Goal: Transaction & Acquisition: Purchase product/service

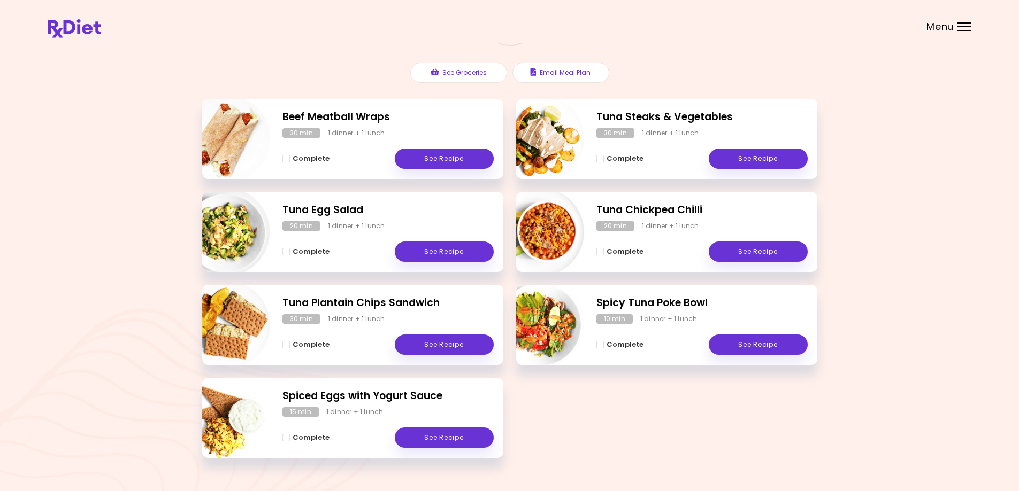
scroll to position [139, 0]
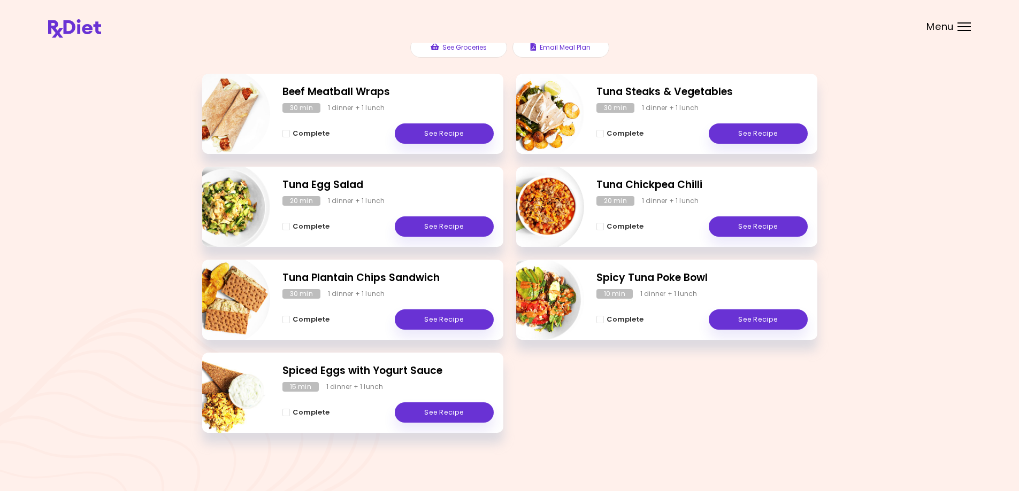
click at [959, 29] on div "Menu" at bounding box center [963, 26] width 13 height 9
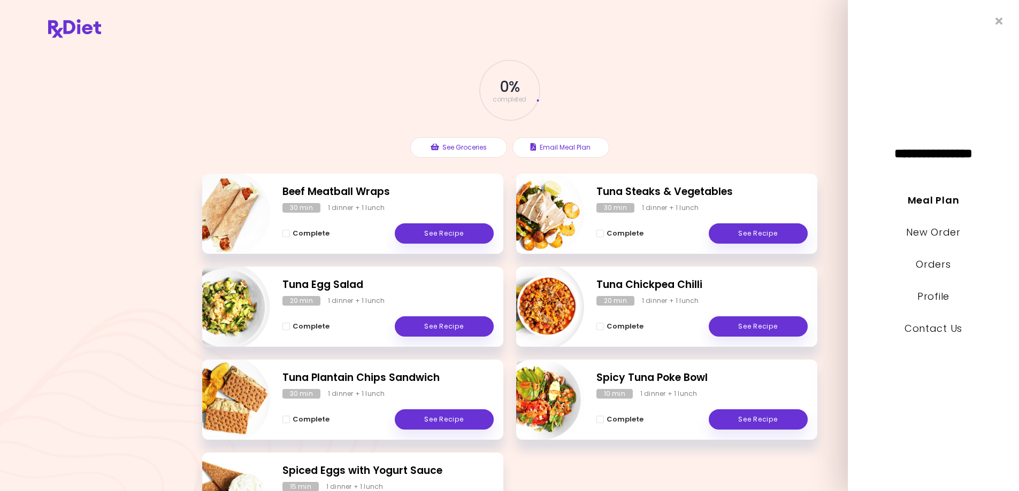
scroll to position [0, 0]
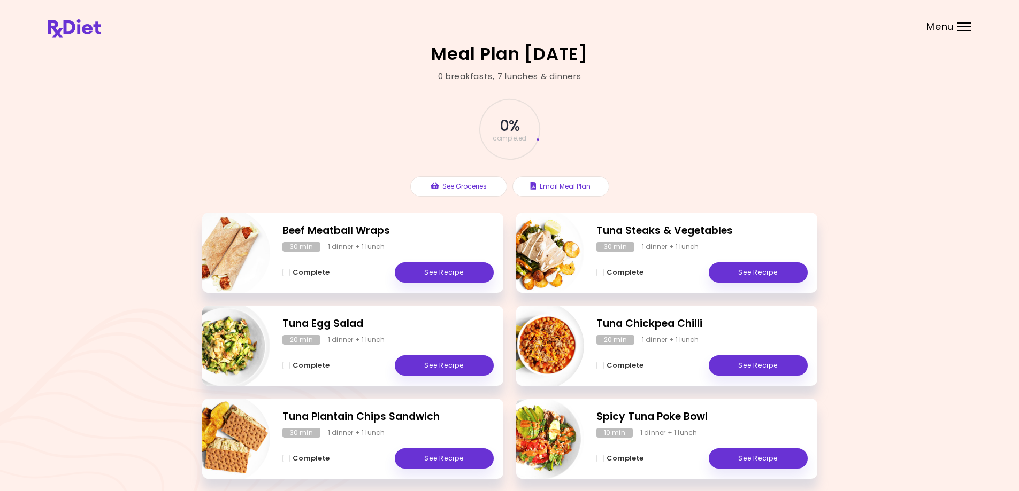
click at [83, 28] on img at bounding box center [74, 28] width 53 height 19
click at [47, 34] on header at bounding box center [509, 21] width 1019 height 43
click at [60, 35] on img at bounding box center [74, 28] width 53 height 19
click at [965, 29] on div "Menu" at bounding box center [963, 26] width 13 height 9
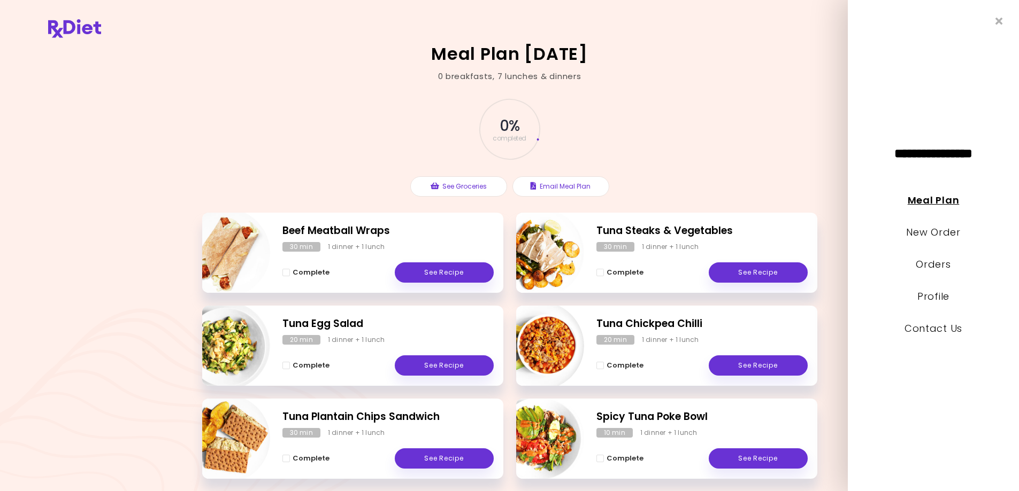
click at [931, 203] on link "Meal Plan" at bounding box center [932, 200] width 51 height 13
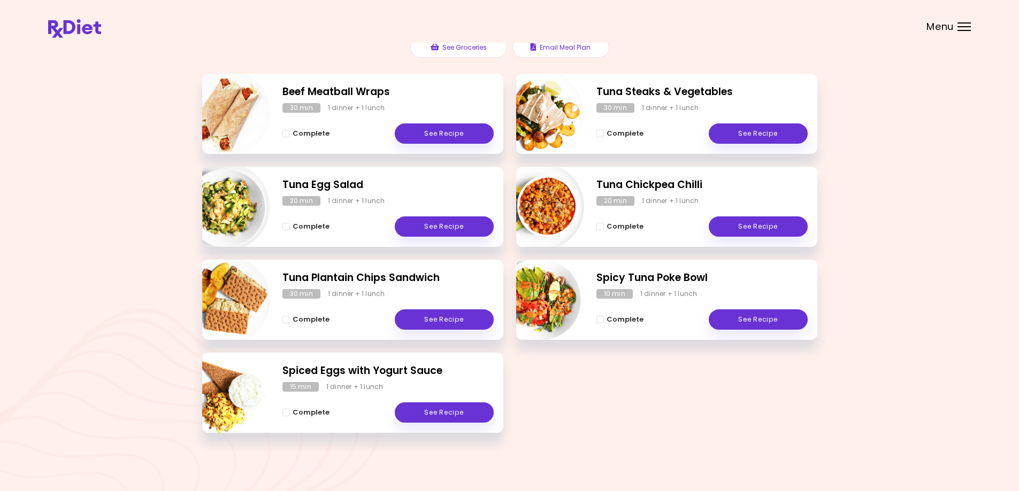
scroll to position [66, 0]
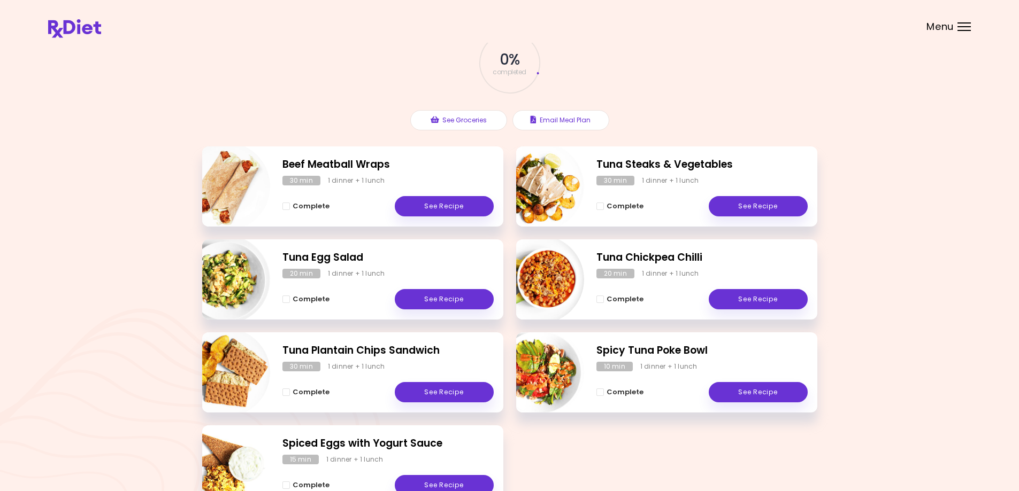
click at [75, 29] on img at bounding box center [74, 28] width 53 height 19
click at [57, 33] on img at bounding box center [74, 28] width 53 height 19
click at [967, 25] on div "Menu" at bounding box center [963, 26] width 13 height 9
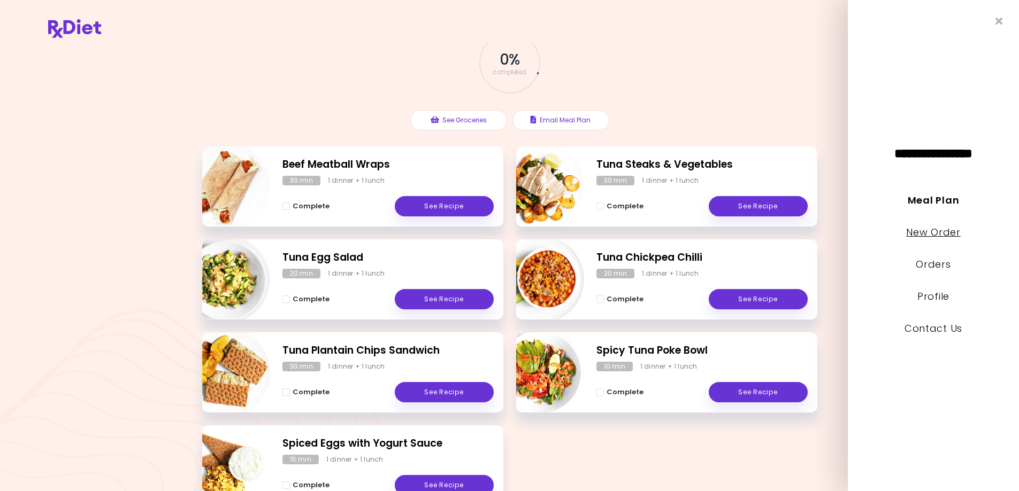
click at [931, 231] on link "New Order" at bounding box center [933, 232] width 54 height 13
select select "*"
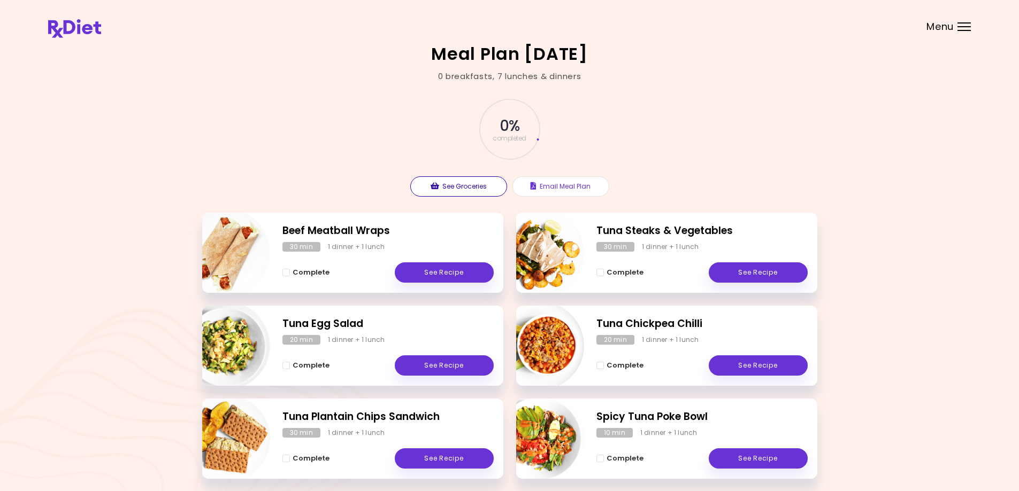
click at [452, 187] on button "See Groceries" at bounding box center [458, 186] width 97 height 20
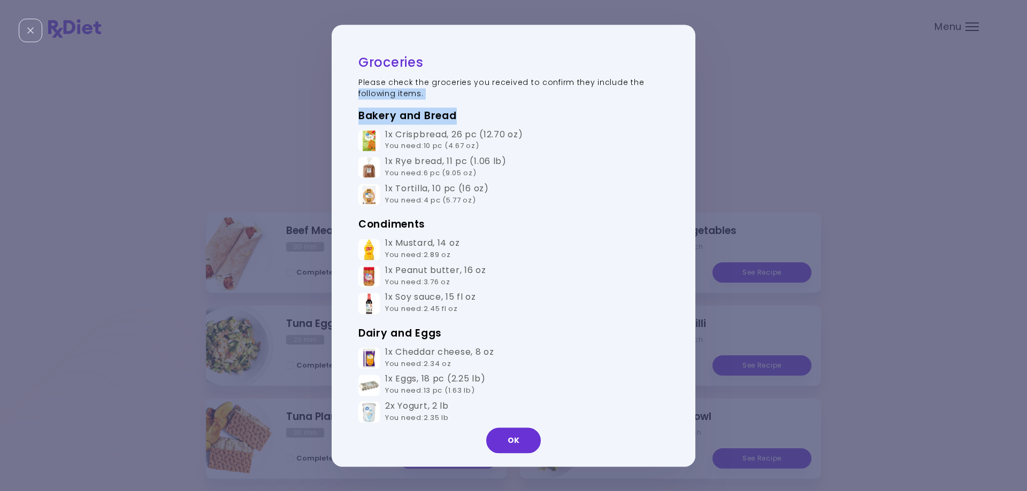
drag, startPoint x: 694, startPoint y: 81, endPoint x: 693, endPoint y: 137, distance: 56.1
click at [693, 137] on div "Groceries Please check the groceries you received to confirm they include the f…" at bounding box center [513, 246] width 364 height 442
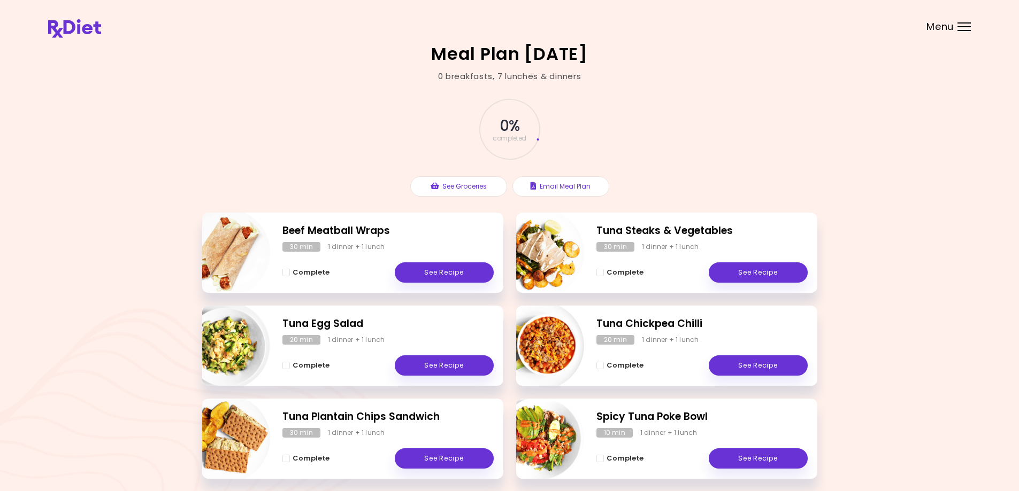
click at [966, 28] on div "Menu" at bounding box center [963, 26] width 13 height 9
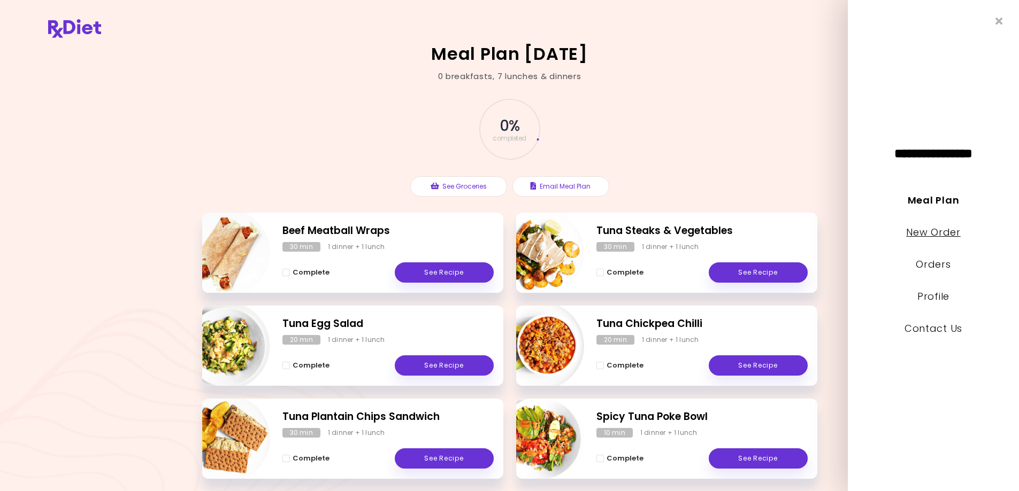
click at [917, 236] on link "New Order" at bounding box center [933, 232] width 54 height 13
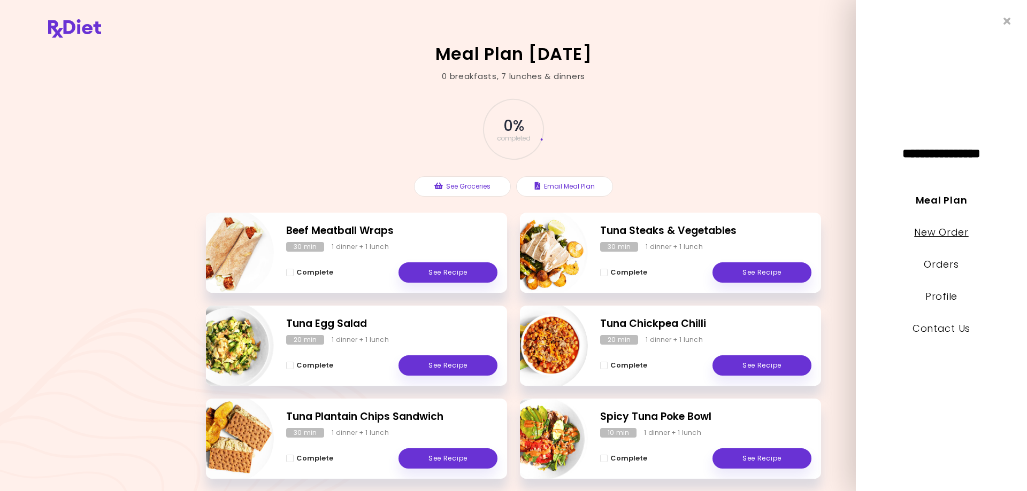
select select "*"
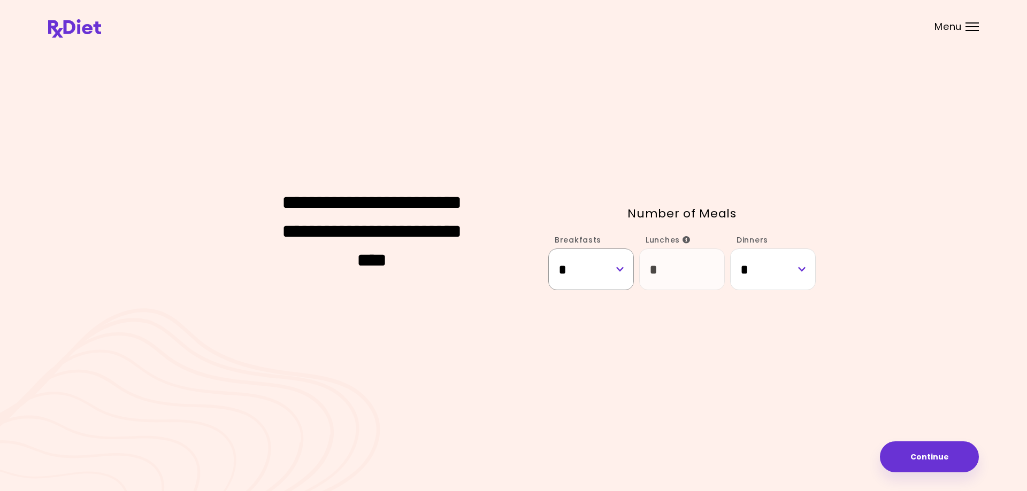
click at [620, 268] on select "* * *" at bounding box center [591, 269] width 86 height 41
select select "*"
click at [548, 249] on select "* * *" at bounding box center [591, 269] width 86 height 41
select select "*"
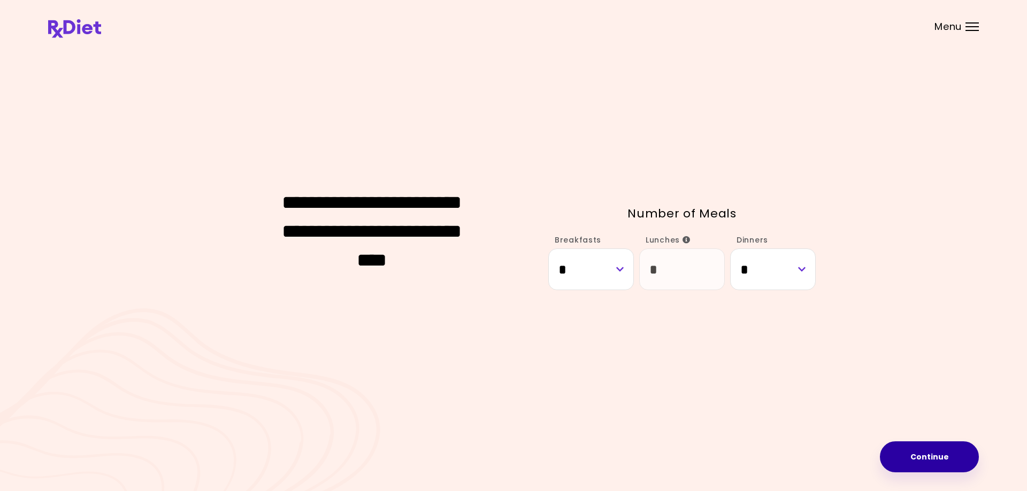
click at [927, 452] on button "Continue" at bounding box center [929, 457] width 99 height 31
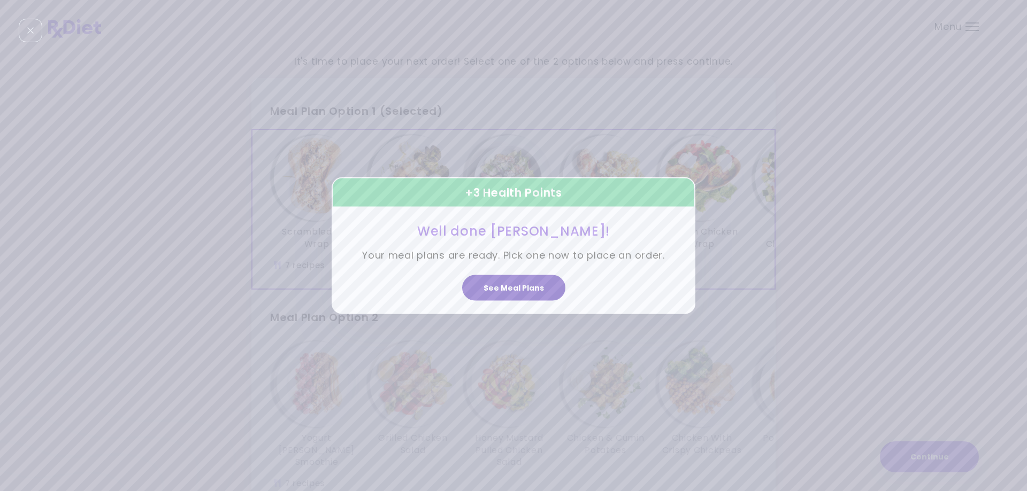
click at [512, 290] on button "See Meal Plans" at bounding box center [513, 288] width 103 height 26
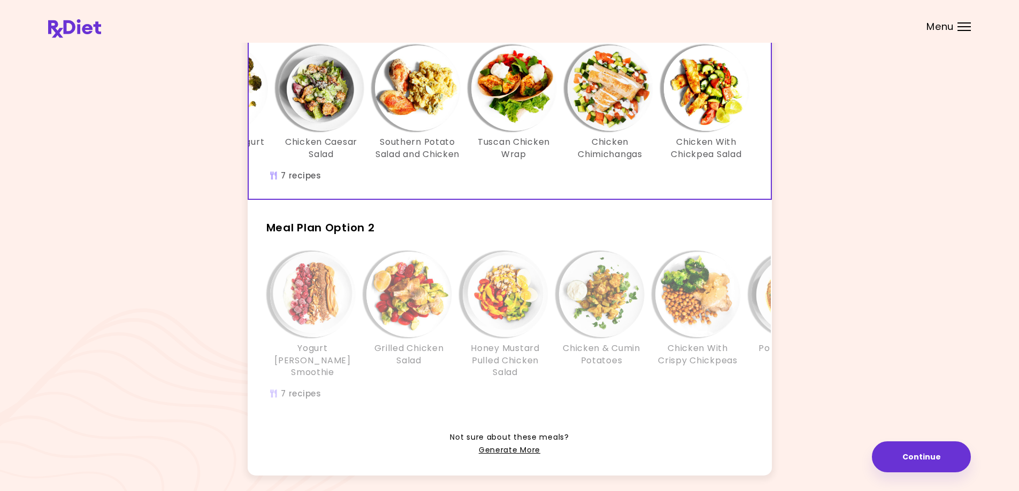
scroll to position [161, 0]
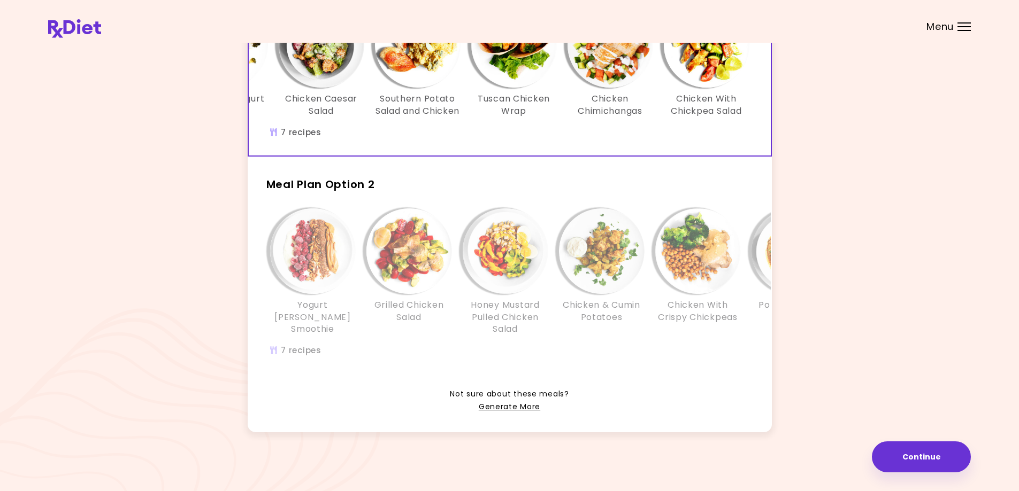
click at [262, 203] on div "Yogurt [PERSON_NAME] Smoothie Grilled Chicken Salad Honey Mustard Pulled Chicke…" at bounding box center [602, 288] width 706 height 171
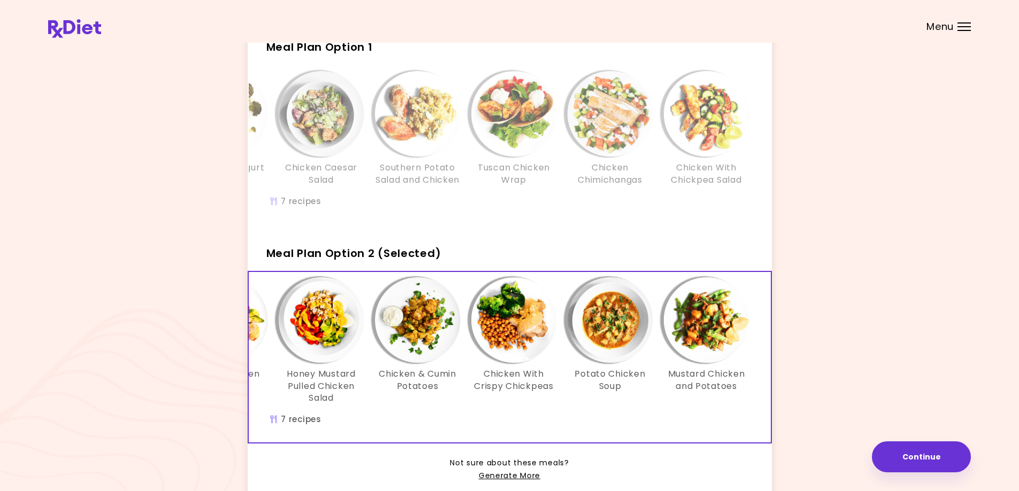
scroll to position [46, 0]
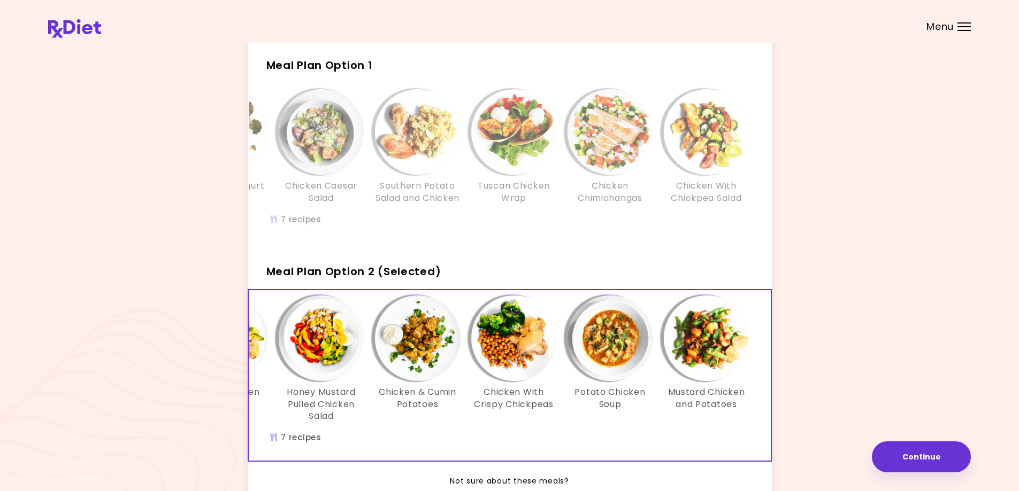
click at [520, 238] on div "Scrambled Egg Wrap Chicken & Yogurt Sauce Chicken Caesar Salad Southern Potato …" at bounding box center [418, 163] width 706 height 159
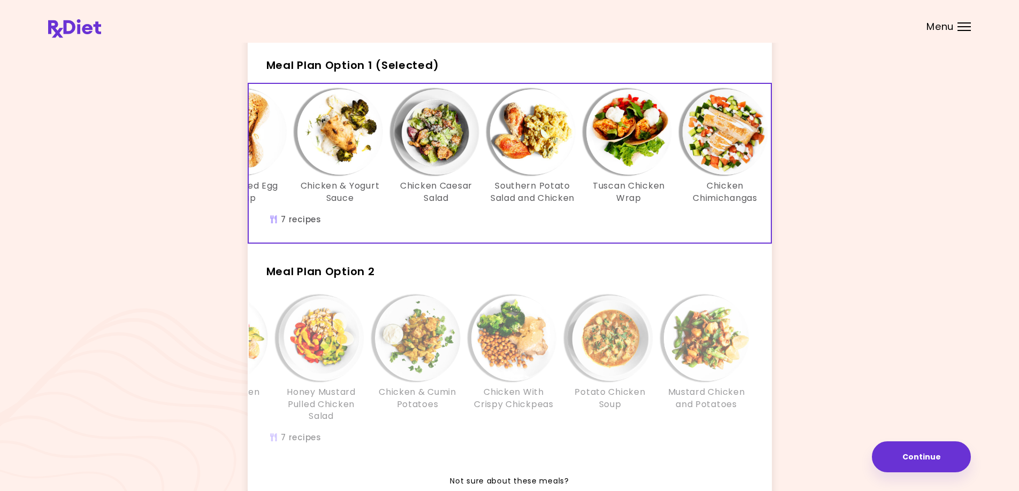
scroll to position [0, 0]
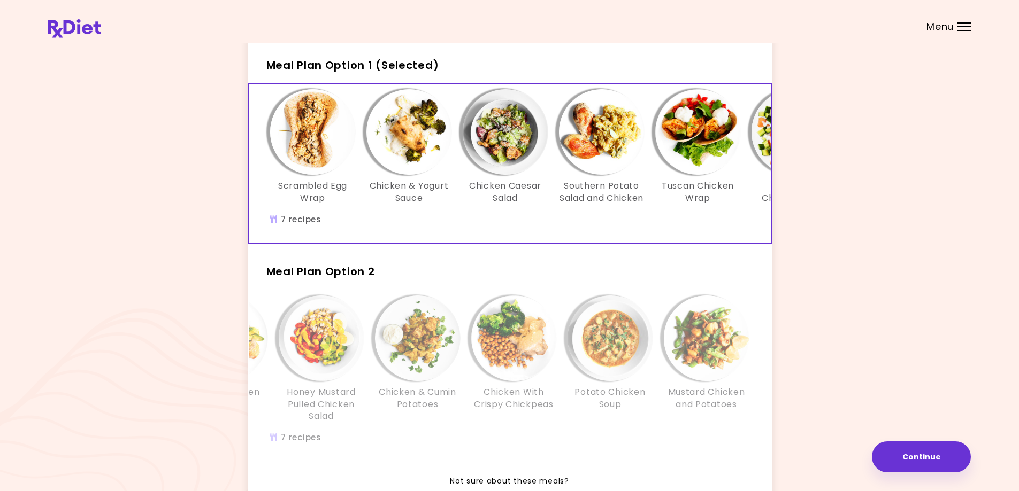
click at [298, 243] on div "Scrambled Egg Wrap Chicken & Yogurt Sauce Chicken Caesar Salad Southern Potato …" at bounding box center [602, 163] width 706 height 159
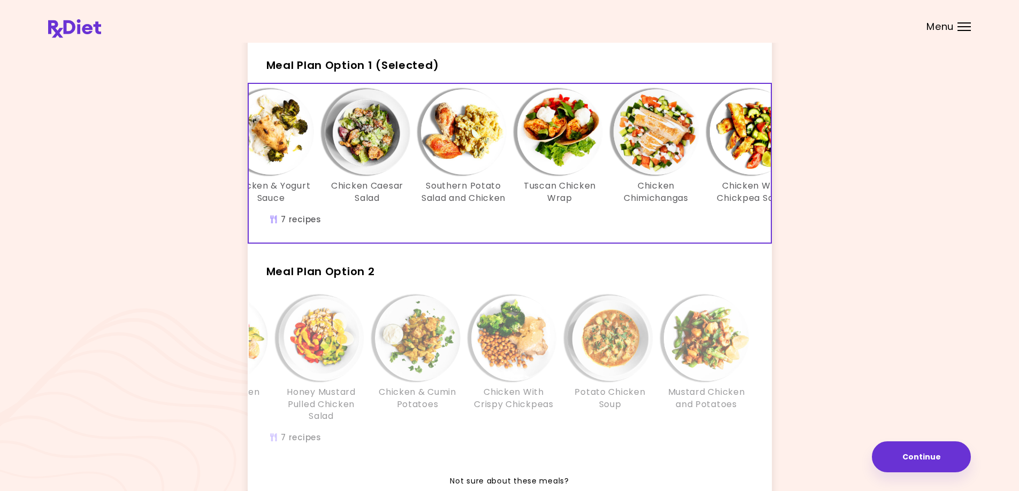
scroll to position [0, 184]
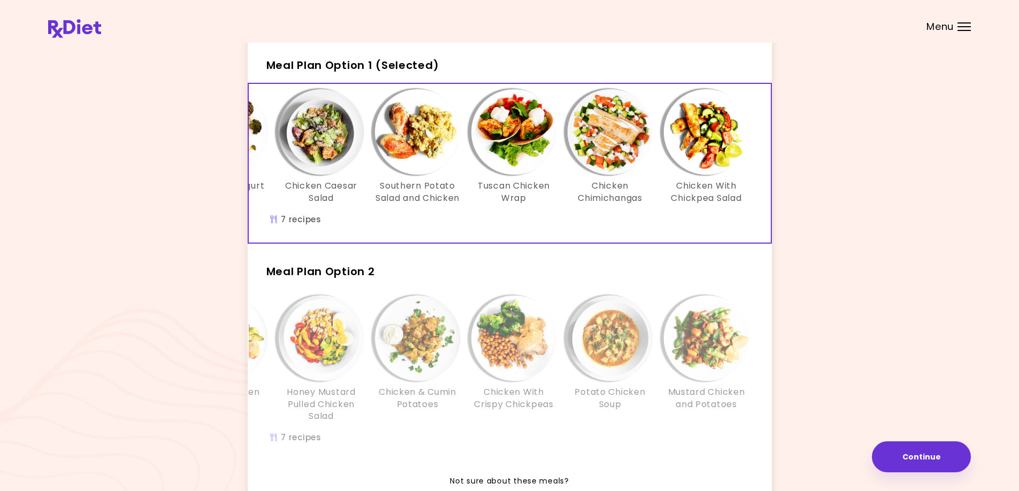
click at [604, 135] on img "Info - Chicken Chimichangas - Meal Plan Option 1 (Selected)" at bounding box center [610, 132] width 86 height 86
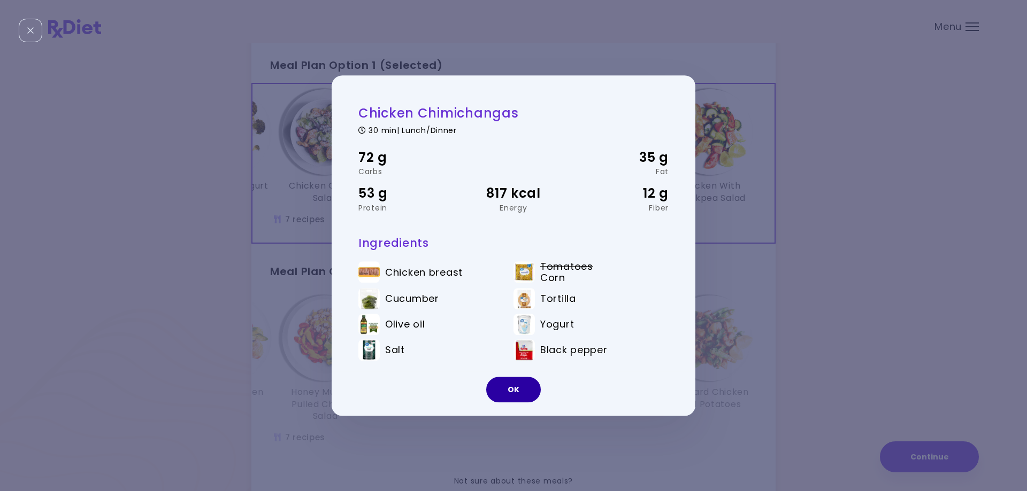
click at [502, 392] on button "OK" at bounding box center [513, 390] width 55 height 26
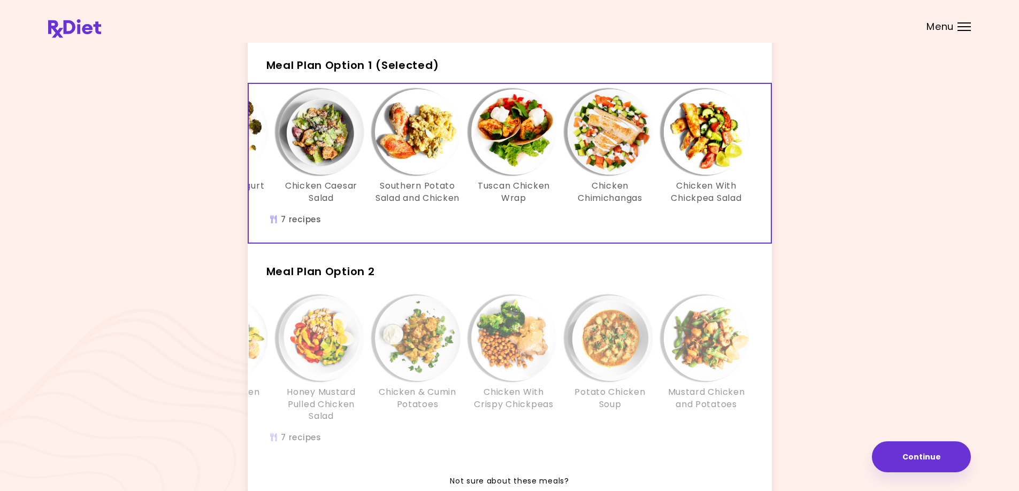
click at [624, 148] on img "Info - Chicken Chimichangas - Meal Plan Option 1 (Selected)" at bounding box center [610, 132] width 86 height 86
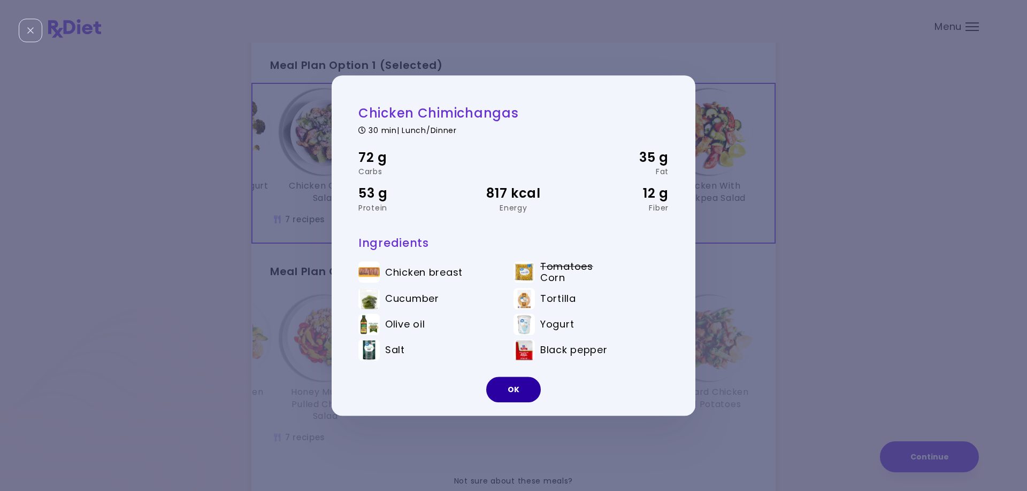
click at [527, 384] on button "OK" at bounding box center [513, 390] width 55 height 26
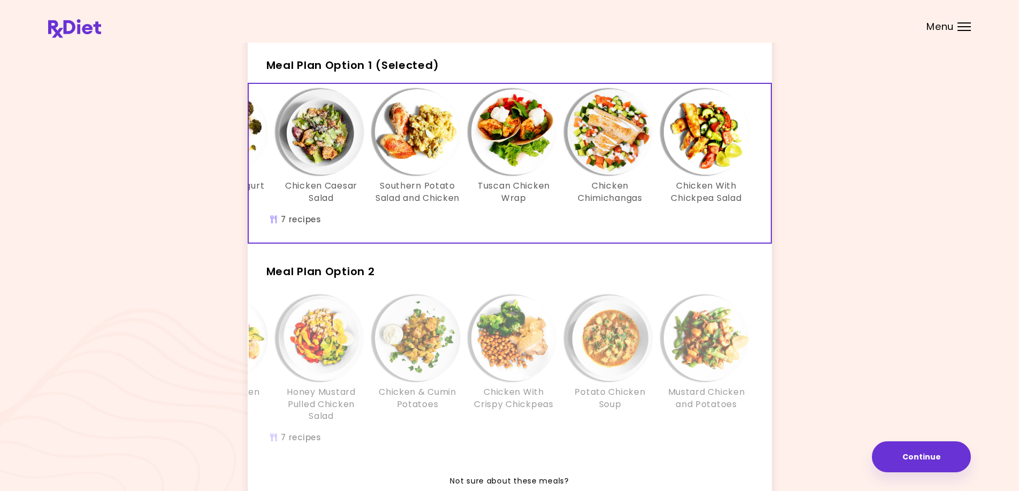
scroll to position [0, 0]
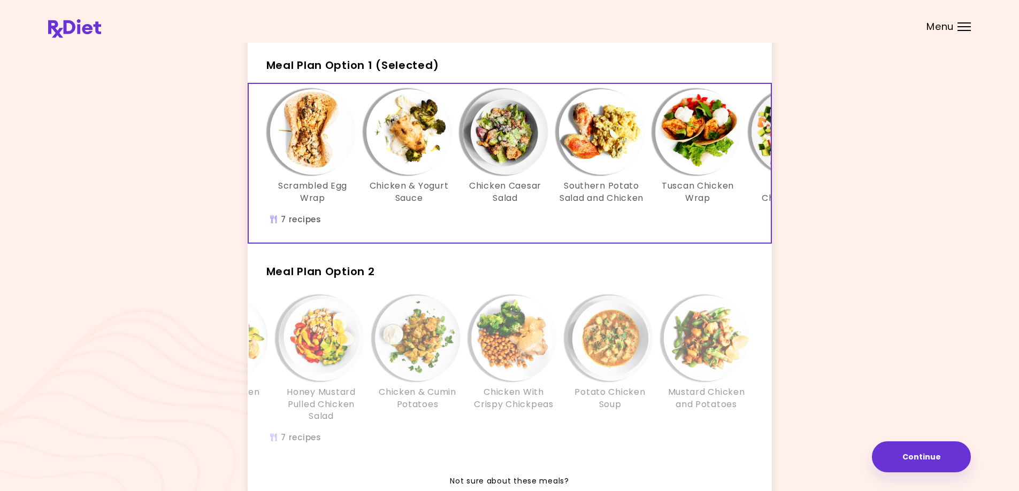
click at [306, 136] on img "Info - Scrambled Egg Wrap - Meal Plan Option 1 (Selected)" at bounding box center [313, 132] width 86 height 86
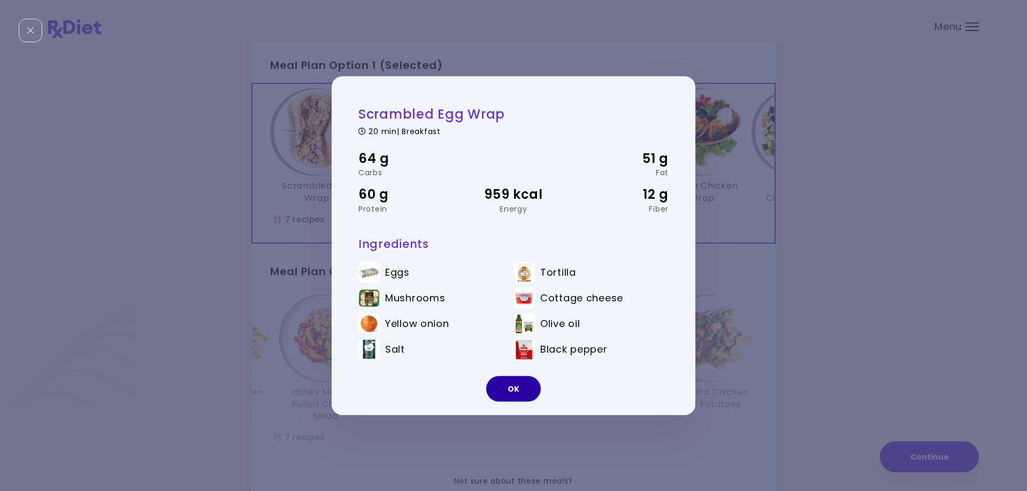
click at [505, 390] on button "OK" at bounding box center [513, 389] width 55 height 26
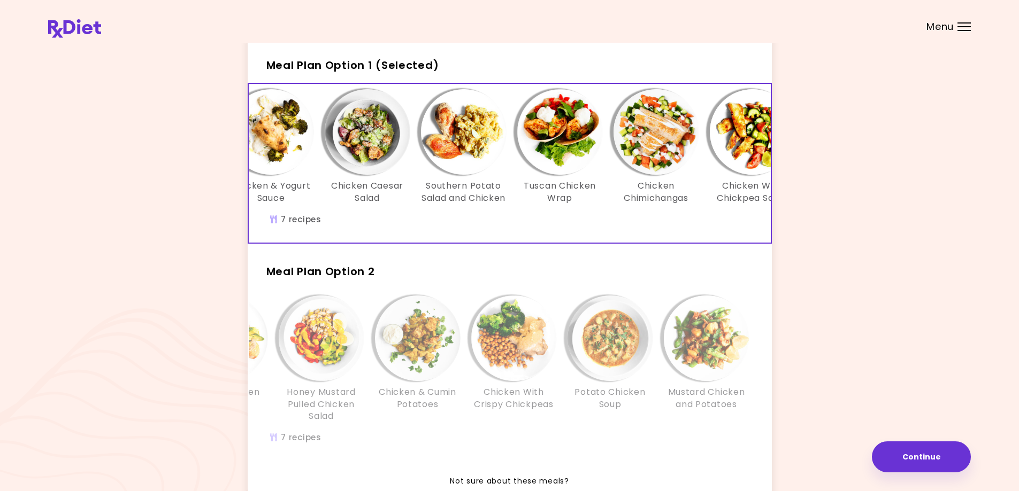
scroll to position [0, 184]
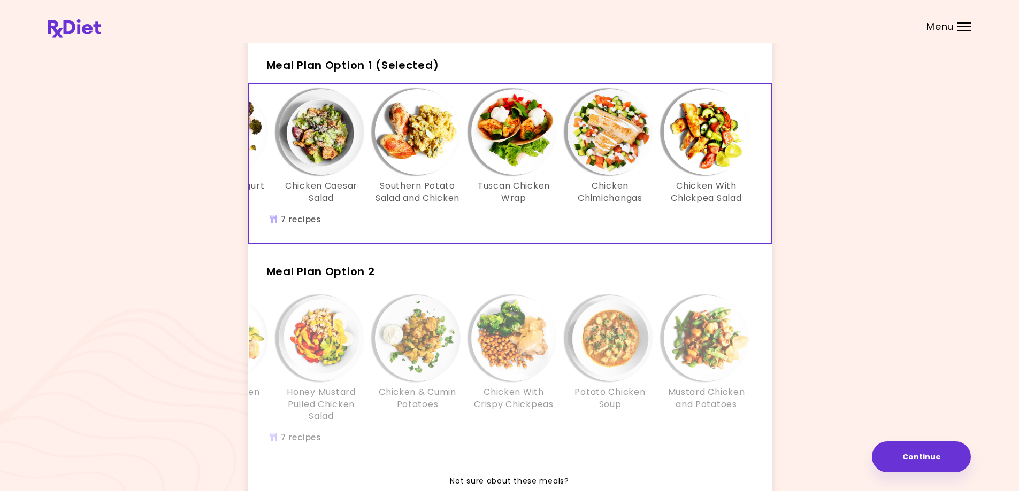
click at [674, 243] on div "Scrambled Egg Wrap Chicken & Yogurt Sauce Chicken Caesar Salad Southern Potato …" at bounding box center [418, 163] width 706 height 159
click at [526, 281] on h2 "Meal Plan Option 2" at bounding box center [510, 267] width 524 height 28
click at [275, 310] on div "Yogurt [PERSON_NAME] Smoothie Grilled Chicken Salad Honey Mustard Pulled Chicke…" at bounding box center [510, 375] width 524 height 173
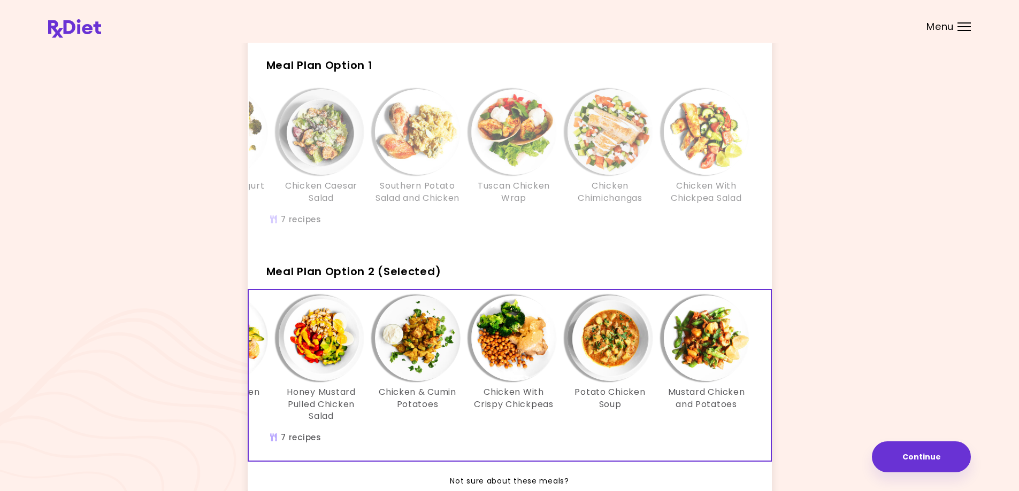
click at [494, 363] on img "Info - Chicken With Crispy Chickpeas - Meal Plan Option 2 (Selected)" at bounding box center [514, 339] width 86 height 86
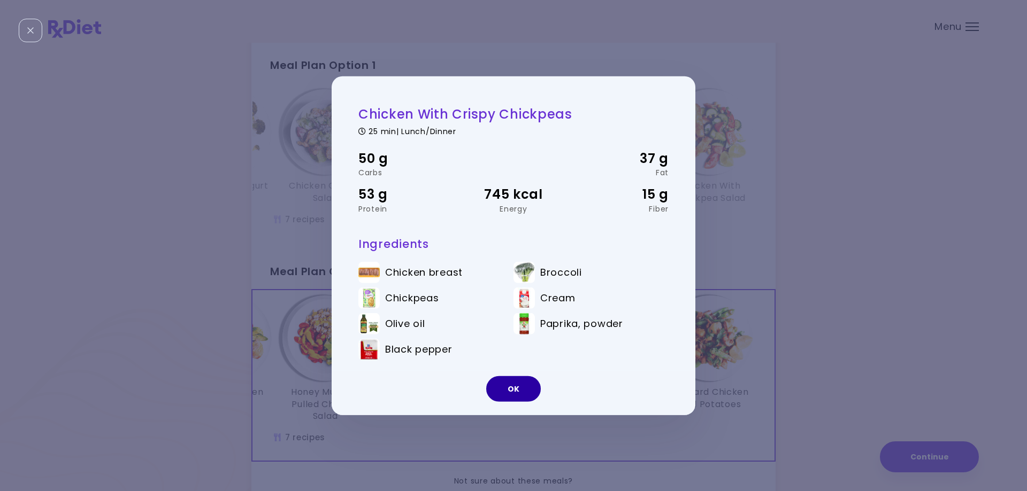
click at [500, 399] on button "OK" at bounding box center [513, 389] width 55 height 26
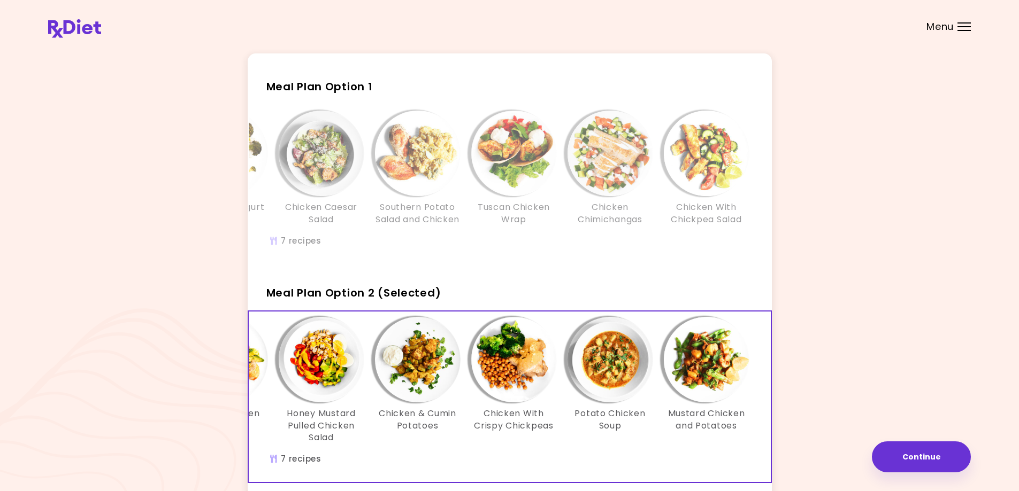
scroll to position [0, 0]
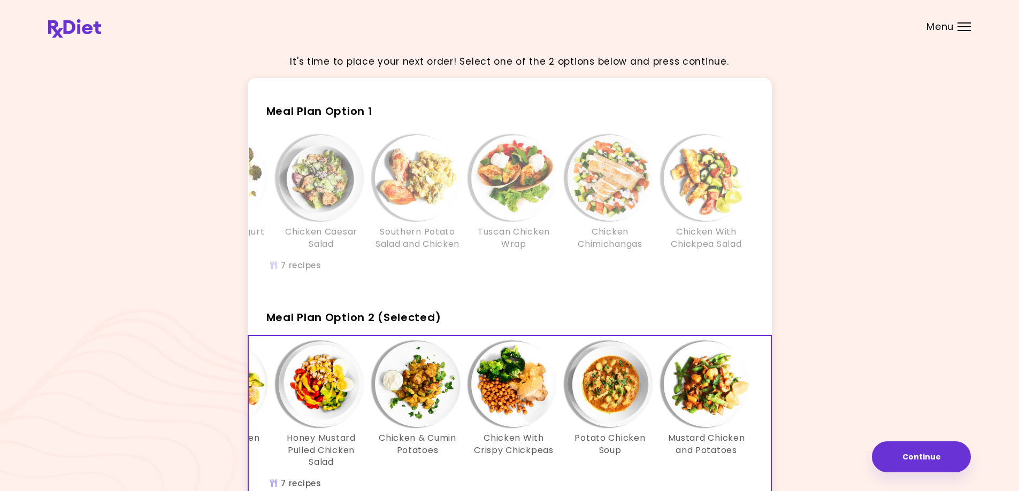
click at [419, 189] on img "Info - Southern Potato Salad and Chicken - Meal Plan Option 1" at bounding box center [418, 178] width 86 height 86
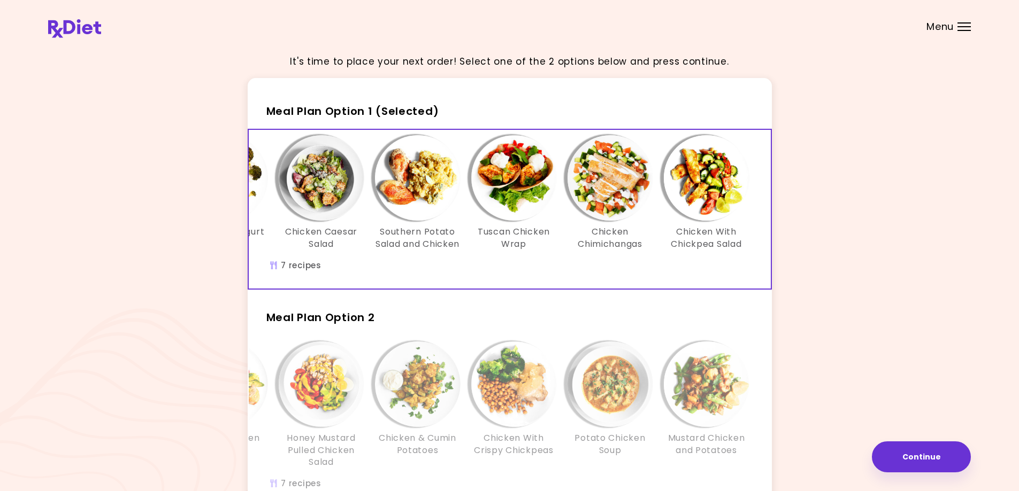
click at [411, 177] on img "Info - Southern Potato Salad and Chicken - Meal Plan Option 1 (Selected)" at bounding box center [418, 178] width 86 height 86
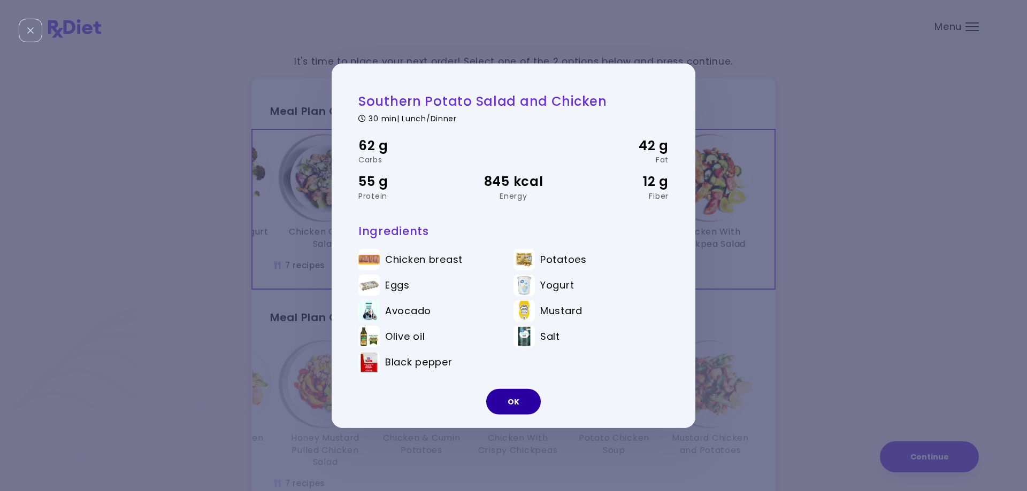
click at [498, 405] on button "OK" at bounding box center [513, 402] width 55 height 26
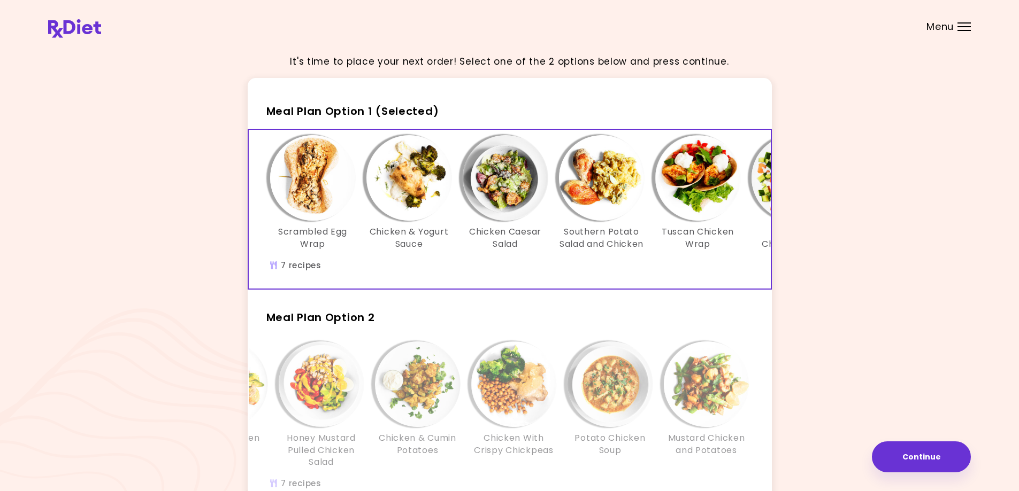
click at [318, 194] on img "Info - Scrambled Egg Wrap - Meal Plan Option 1 (Selected)" at bounding box center [313, 178] width 86 height 86
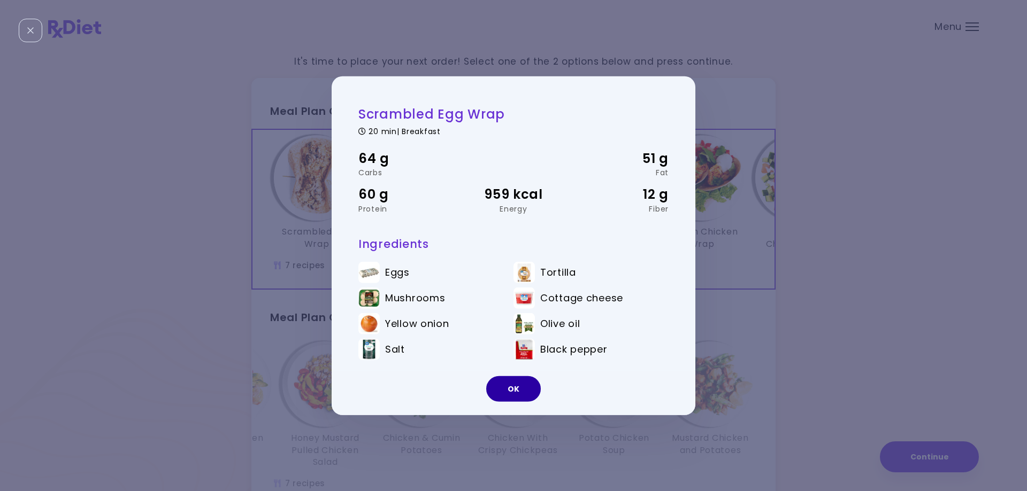
click at [512, 383] on button "OK" at bounding box center [513, 389] width 55 height 26
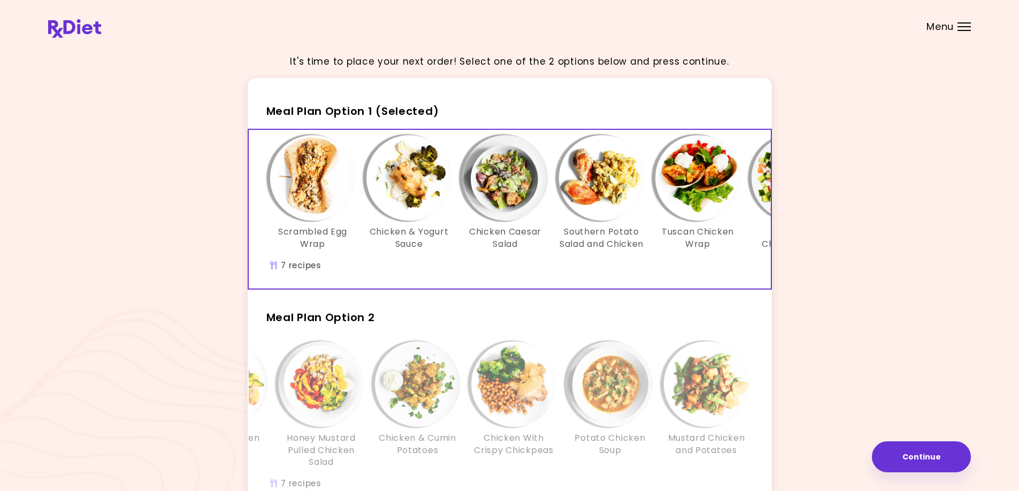
click at [511, 276] on div "Scrambled Egg Wrap Chicken & Yogurt Sauce Chicken Caesar Salad Southern Potato …" at bounding box center [602, 209] width 706 height 159
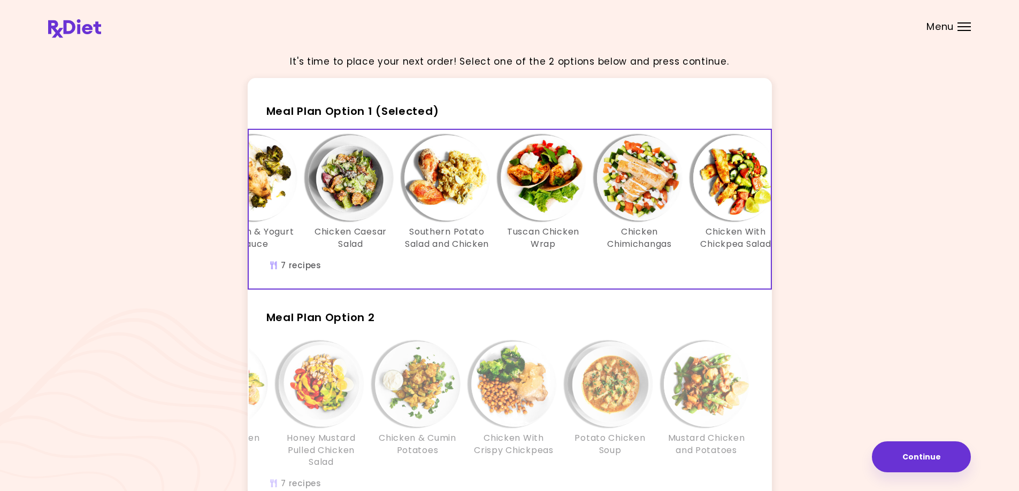
scroll to position [0, 184]
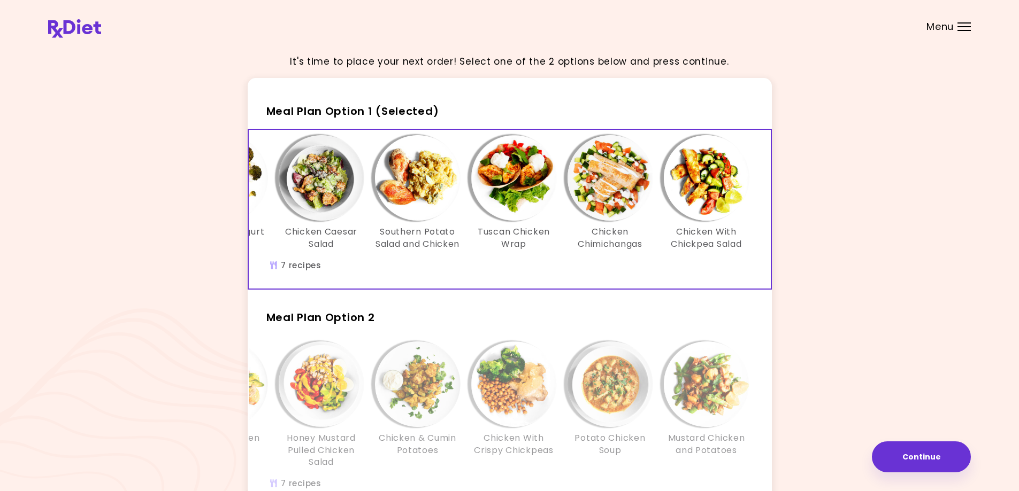
click at [322, 235] on h3 "Chicken Caesar Salad" at bounding box center [322, 238] width 86 height 24
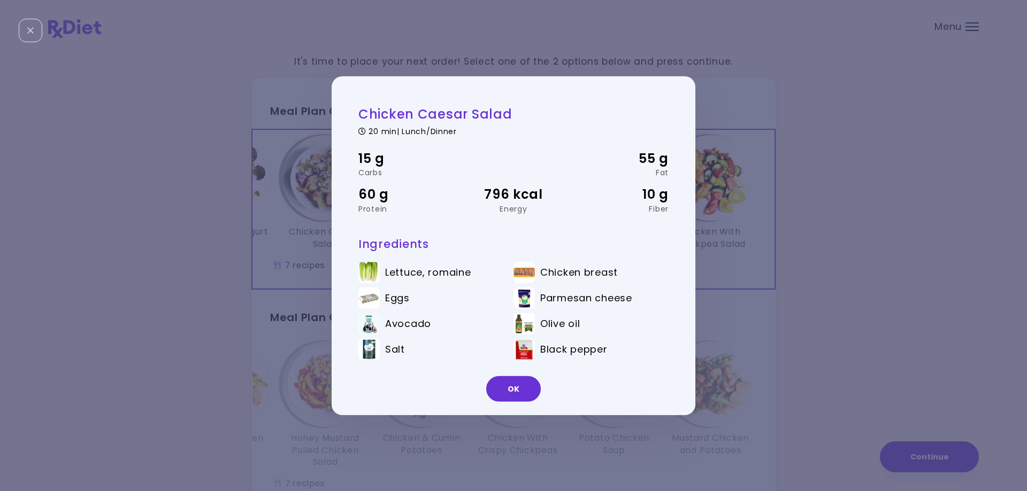
click at [746, 144] on div "Chicken Caesar Salad 20 min | Lunch/Dinner 15 g Carbs 55 g Fat 60 g Protein 796…" at bounding box center [513, 245] width 1027 height 491
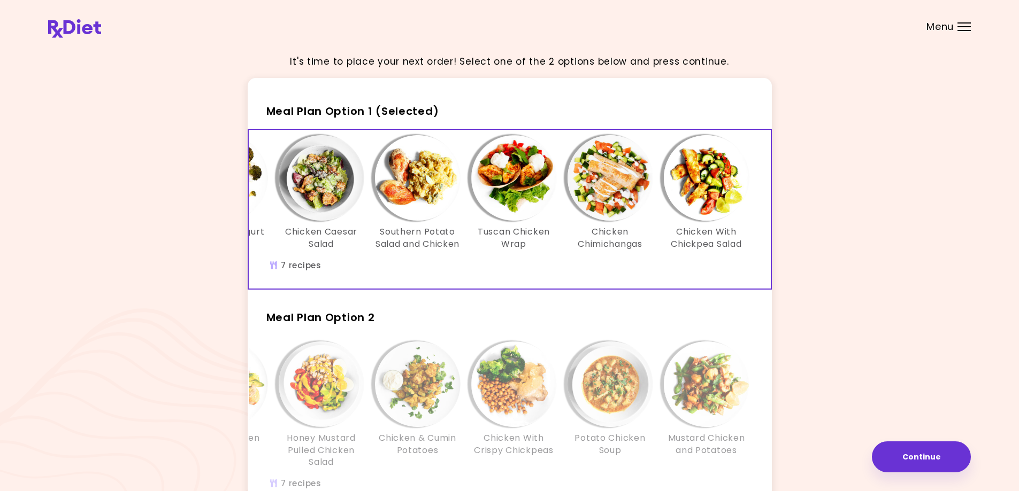
click at [466, 250] on div "Tuscan Chicken Wrap" at bounding box center [514, 192] width 96 height 115
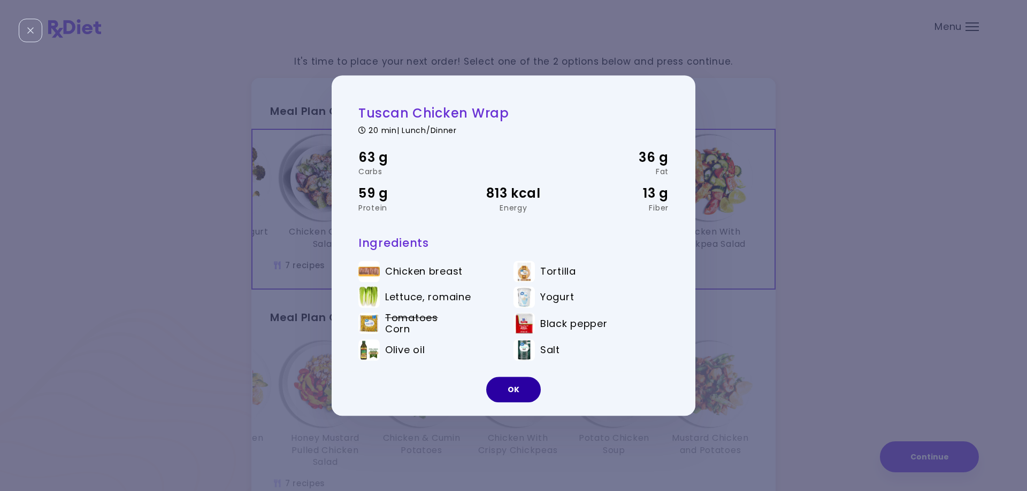
click at [514, 389] on button "OK" at bounding box center [513, 390] width 55 height 26
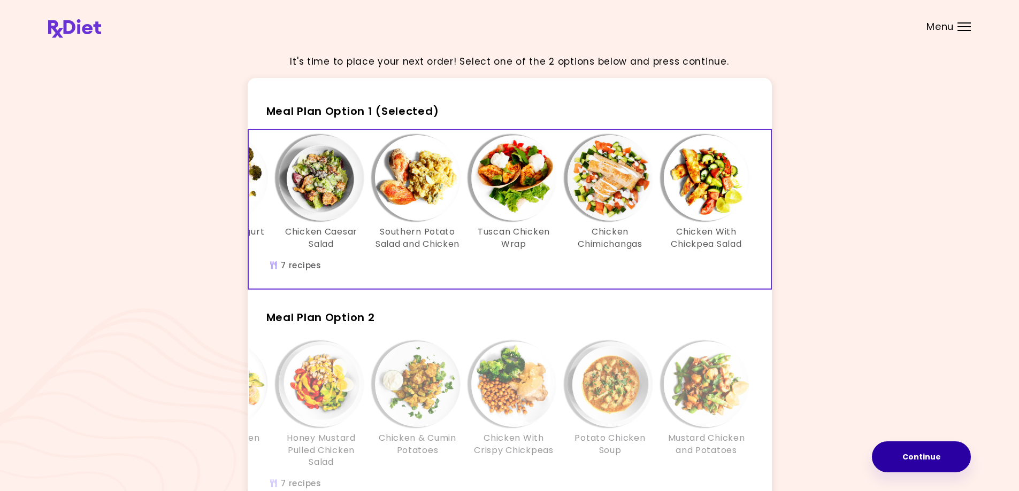
click at [917, 453] on button "Continue" at bounding box center [920, 457] width 99 height 31
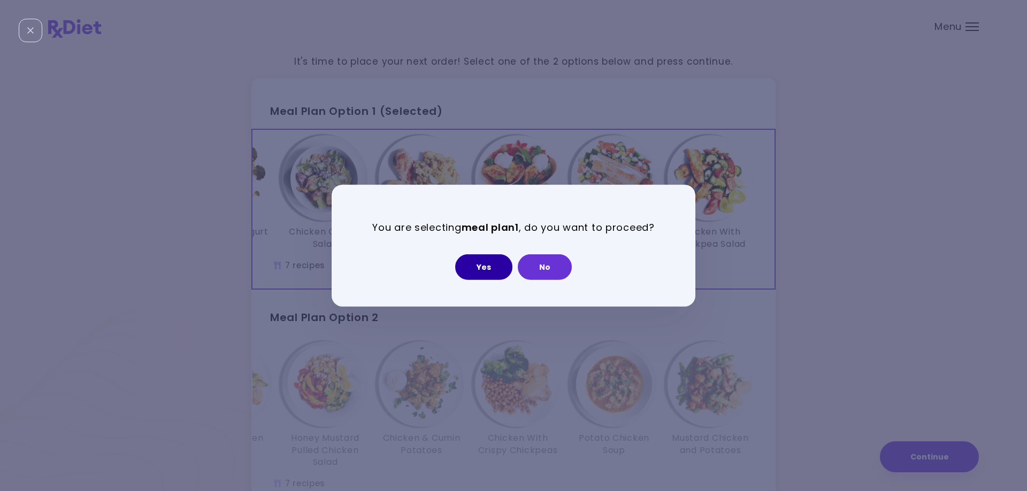
click at [483, 270] on button "Yes" at bounding box center [483, 267] width 57 height 26
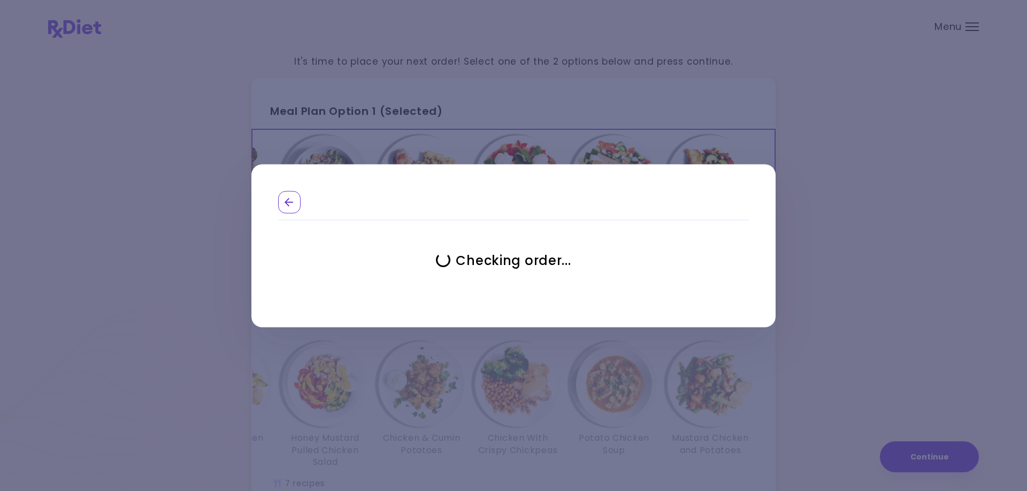
select select "**********"
select select "*"
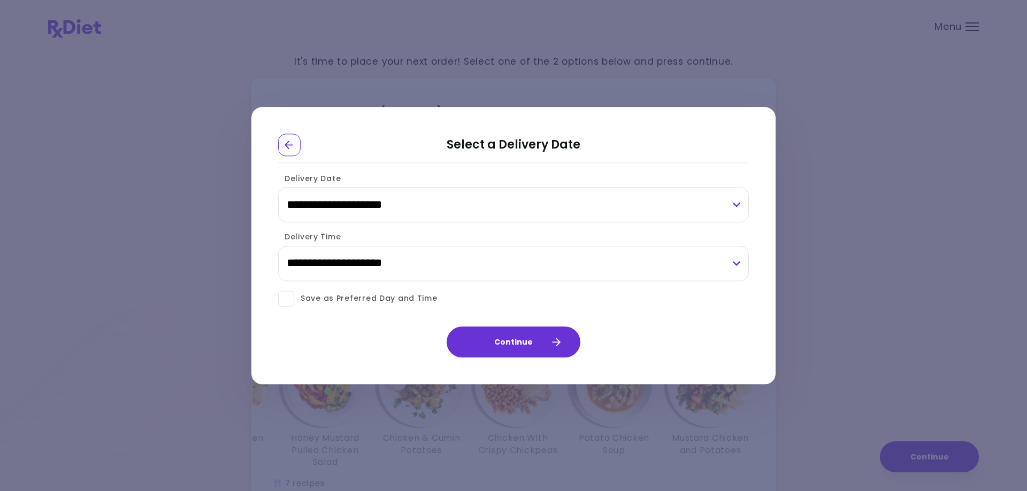
click at [288, 297] on span at bounding box center [286, 299] width 16 height 16
click at [509, 347] on button "Continue" at bounding box center [513, 342] width 134 height 31
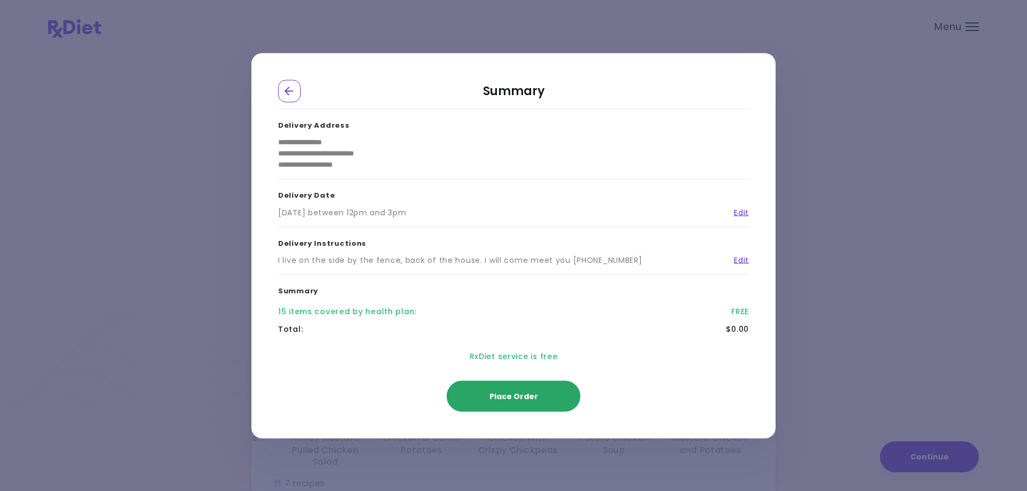
click at [505, 400] on span "Place Order" at bounding box center [513, 396] width 49 height 11
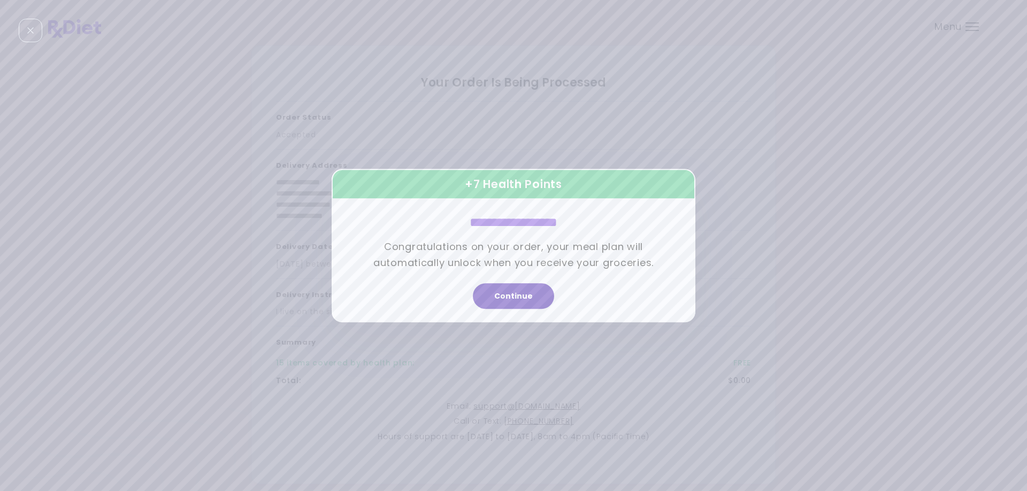
click at [520, 293] on button "Continue" at bounding box center [513, 296] width 81 height 26
